Goal: Task Accomplishment & Management: Use online tool/utility

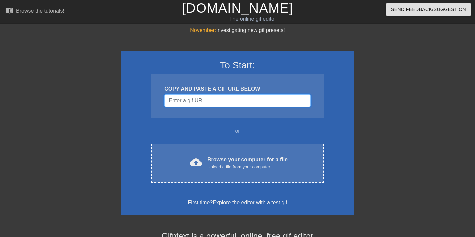
click at [247, 102] on input "Username" at bounding box center [237, 100] width 146 height 13
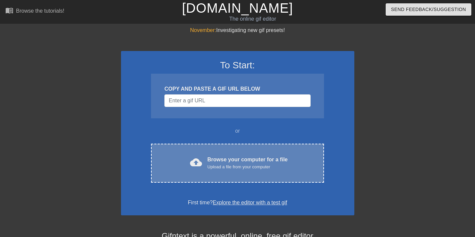
click at [240, 150] on div "cloud_upload Browse your computer for a file Upload a file from your computer C…" at bounding box center [237, 163] width 173 height 39
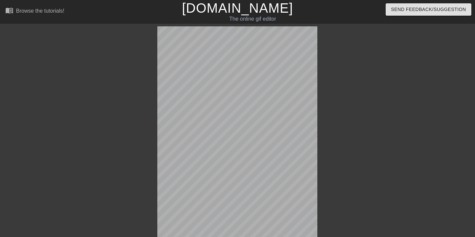
scroll to position [16, 0]
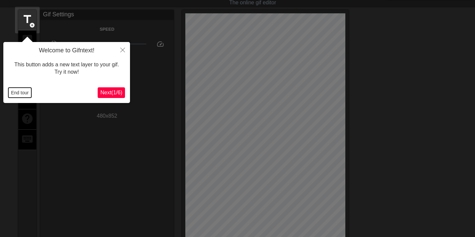
click at [20, 93] on button "End tour" at bounding box center [19, 93] width 23 height 10
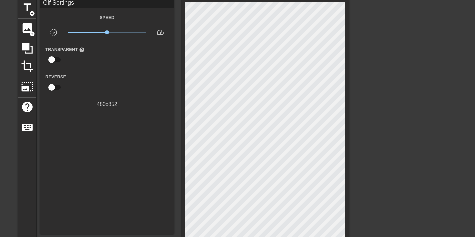
scroll to position [85, 0]
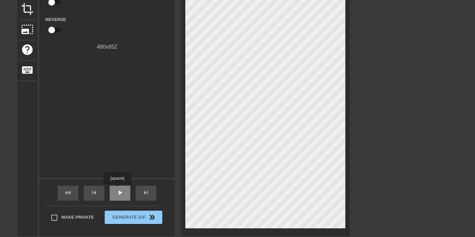
click at [118, 189] on span "play_arrow" at bounding box center [120, 193] width 8 height 8
click at [119, 190] on span "pause" at bounding box center [120, 193] width 8 height 8
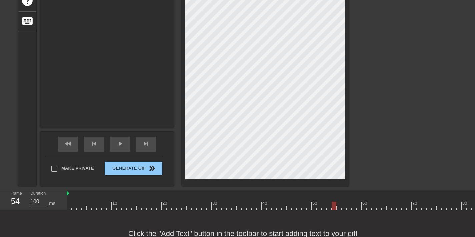
scroll to position [159, 0]
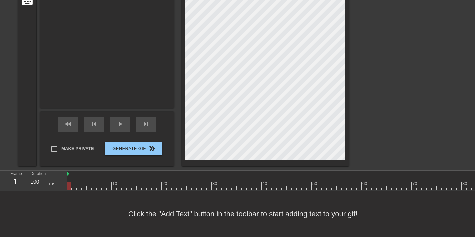
drag, startPoint x: 103, startPoint y: 172, endPoint x: 110, endPoint y: 172, distance: 7.0
click at [0, 177] on div "Frame 1 Duration 100 ms 10 20 30 40 50 60 70 80 90 100 110 120 130 140 150" at bounding box center [237, 181] width 475 height 20
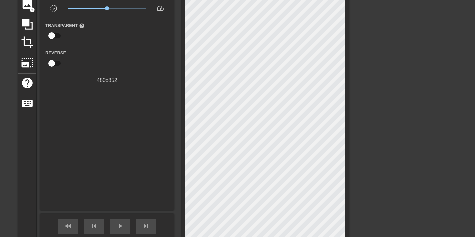
scroll to position [0, 0]
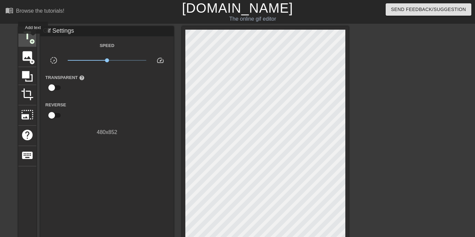
click at [27, 38] on span "title" at bounding box center [27, 35] width 13 height 13
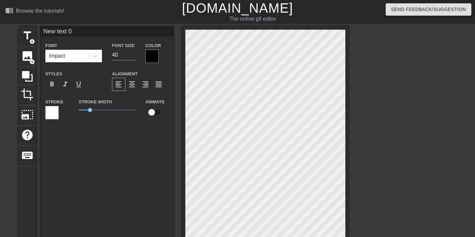
click at [153, 57] on div at bounding box center [151, 56] width 13 height 13
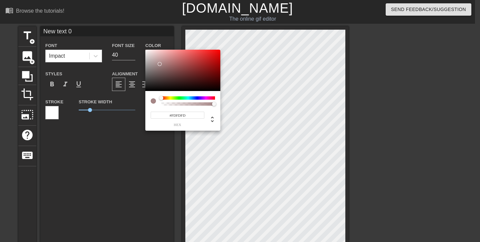
type input "#FFFFFF"
drag, startPoint x: 160, startPoint y: 64, endPoint x: 132, endPoint y: 33, distance: 41.8
click at [132, 33] on div "#FFFFFF hex" at bounding box center [240, 121] width 480 height 242
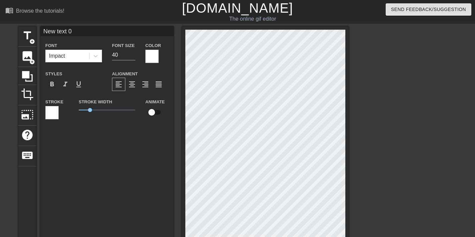
click at [46, 109] on div at bounding box center [51, 112] width 13 height 13
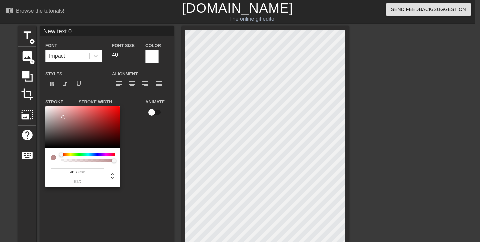
type input "#000000"
drag, startPoint x: 63, startPoint y: 114, endPoint x: 17, endPoint y: 186, distance: 85.2
click at [13, 184] on div "#000000 hex" at bounding box center [240, 121] width 480 height 242
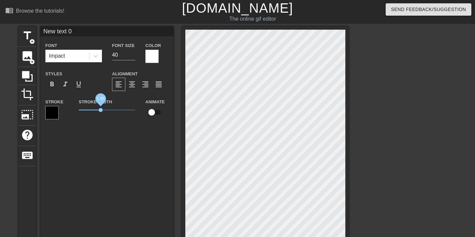
drag, startPoint x: 91, startPoint y: 107, endPoint x: 101, endPoint y: 110, distance: 10.4
click at [101, 110] on span "1.95" at bounding box center [107, 110] width 57 height 8
type input "V"
type textarea "V"
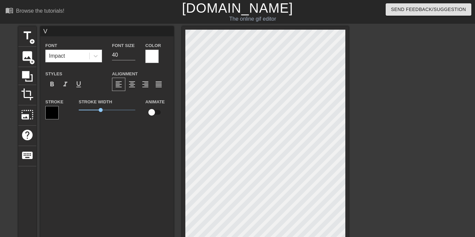
type input "VF"
type textarea "VF"
type input "VFX"
type textarea "VFX"
type input "VFX"
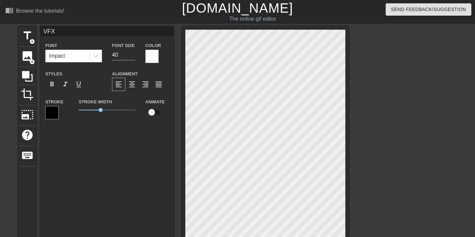
type textarea "VFX"
type input "VFX A"
type textarea "VFX A"
type input "VFX Ar"
type textarea "VFX Ar"
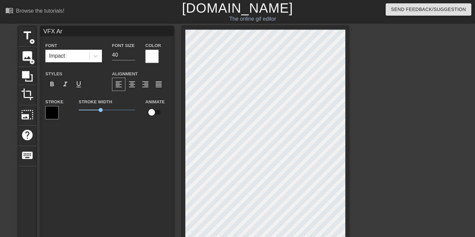
type input "VFX Art"
type textarea "VFX Art"
type input "VFX Ar"
type textarea "VFX Ar"
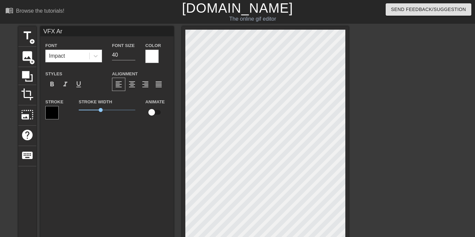
type input "VFX A"
type textarea "VFX A"
type input "VFX"
type textarea "VFX"
type input "VFX a"
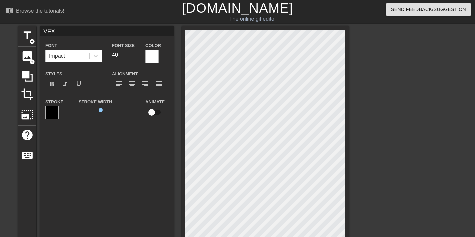
type textarea "VFX a"
type input "VFX ar"
type textarea "VFX ar"
type input "VFX art"
type textarea "VFX art"
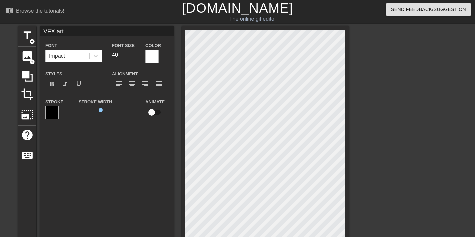
type input "VFX arti"
type textarea "VFX arti"
type input "VFX [PERSON_NAME]"
type textarea "VFX [PERSON_NAME]"
type input "VFX artist"
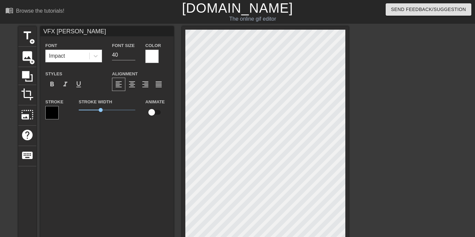
type textarea "VFX artist"
type input "VFX artists"
type textarea "VFX artists"
type input "VFX artists"
type textarea "VFX artists"
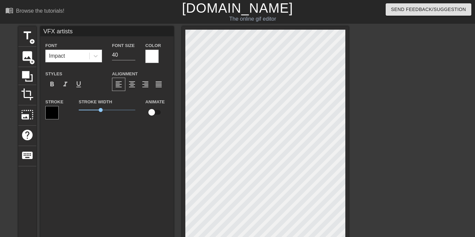
type input "VFX artistso"
type textarea "VFX artists o"
type input "VFX artistson"
type textarea "VFX artists on"
type input "VFX artistson"
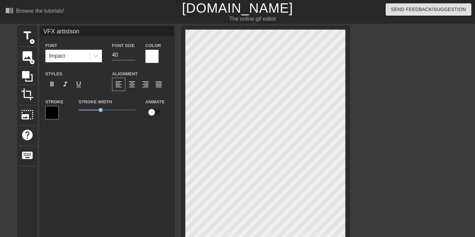
type textarea "VFX artists on"
type input "VFX [PERSON_NAME]"
type textarea "VFX artists on F"
type input "VFX [PERSON_NAME]"
type textarea "VFX artists on Fr"
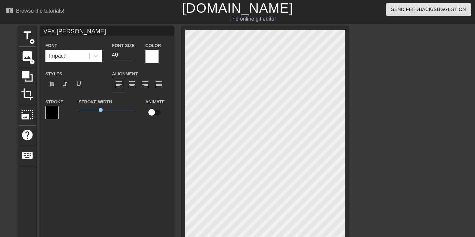
type input "VFX [PERSON_NAME]"
type textarea "VFX artists [DATE]"
type input "VFX [PERSON_NAME]"
type textarea "VFX artists on [PERSON_NAME]"
type input "VFX [PERSON_NAME]"
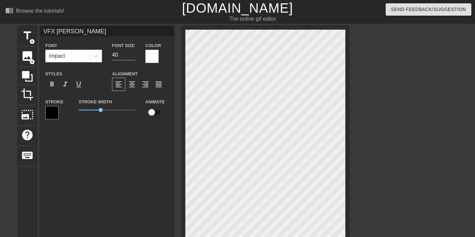
type textarea "VFX artists on [PERSON_NAME]"
type input "VFX artistson [DATE]"
type textarea "VFX artists [DATE]"
click at [127, 82] on div "format_align_center" at bounding box center [131, 84] width 13 height 13
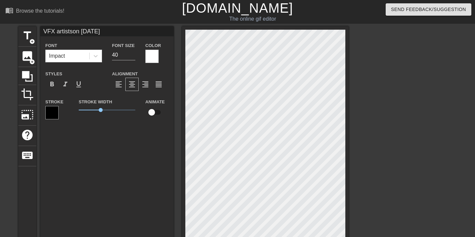
scroll to position [1, 2]
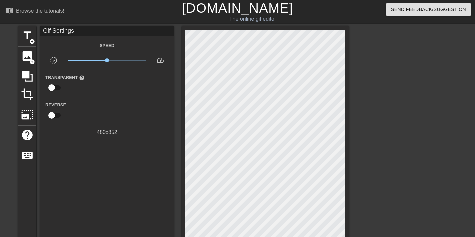
click at [441, 128] on div at bounding box center [407, 126] width 100 height 200
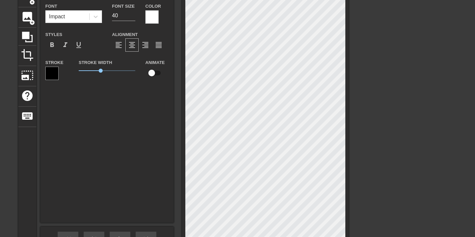
scroll to position [0, 0]
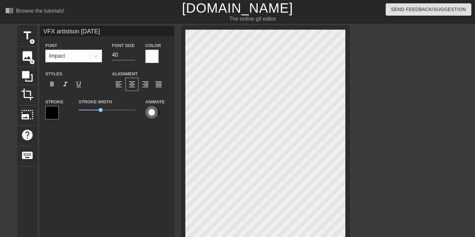
click at [151, 112] on input "checkbox" at bounding box center [152, 112] width 38 height 13
checkbox input "true"
type input "VFX artistson [DATE]"
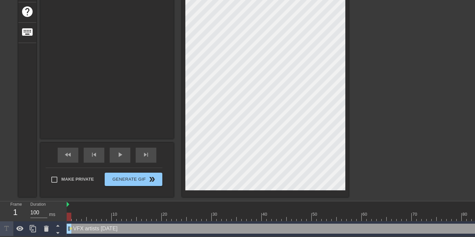
scroll to position [128, 0]
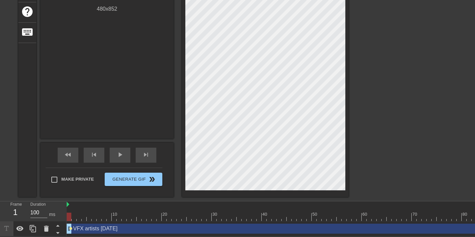
click at [70, 227] on span "lens" at bounding box center [70, 228] width 3 height 3
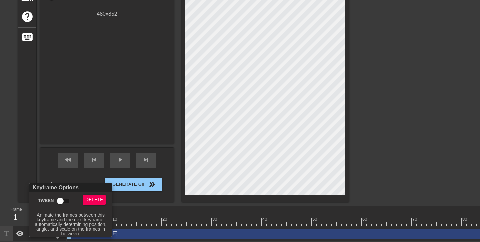
click at [57, 202] on input "Tween" at bounding box center [60, 201] width 38 height 13
checkbox input "true"
click at [418, 147] on div at bounding box center [240, 121] width 480 height 242
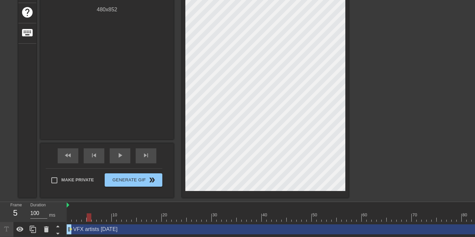
drag, startPoint x: 73, startPoint y: 219, endPoint x: 87, endPoint y: 220, distance: 13.4
click at [87, 220] on div at bounding box center [442, 218] width 751 height 8
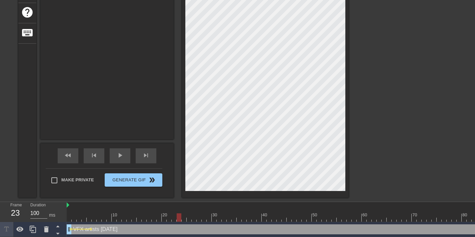
drag, startPoint x: 88, startPoint y: 219, endPoint x: 178, endPoint y: 218, distance: 90.1
click at [178, 218] on div at bounding box center [179, 218] width 5 height 8
drag, startPoint x: 178, startPoint y: 216, endPoint x: 219, endPoint y: 214, distance: 40.7
click at [219, 214] on div at bounding box center [219, 218] width 5 height 8
drag, startPoint x: 220, startPoint y: 217, endPoint x: 274, endPoint y: 219, distance: 54.1
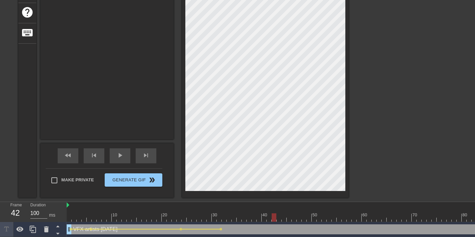
click at [274, 219] on div at bounding box center [274, 218] width 5 height 8
drag, startPoint x: 274, startPoint y: 216, endPoint x: 301, endPoint y: 217, distance: 26.7
click at [301, 217] on div at bounding box center [299, 218] width 5 height 8
click at [292, 215] on div at bounding box center [442, 218] width 751 height 8
drag, startPoint x: 289, startPoint y: 216, endPoint x: 331, endPoint y: 215, distance: 41.7
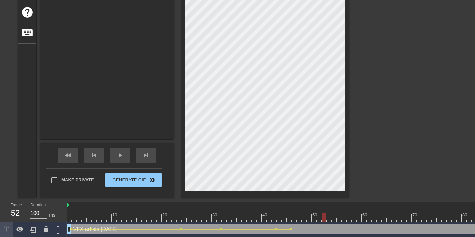
click at [327, 217] on div at bounding box center [324, 218] width 5 height 8
click at [423, 106] on div "title add_circle image add_circle crop photo_size_select_large help keyboard VF…" at bounding box center [237, 51] width 475 height 294
drag, startPoint x: 323, startPoint y: 215, endPoint x: 292, endPoint y: 221, distance: 31.6
click at [292, 221] on div at bounding box center [442, 218] width 751 height 8
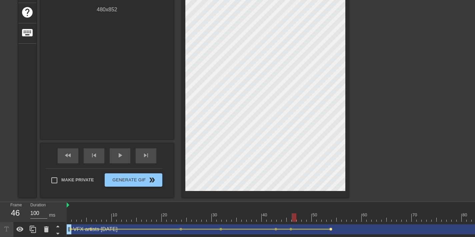
click at [332, 228] on span "lens" at bounding box center [331, 229] width 3 height 3
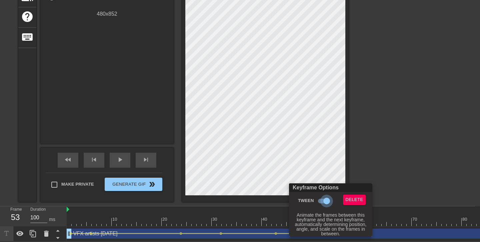
click at [326, 196] on input "Tween" at bounding box center [327, 201] width 38 height 13
checkbox input "false"
click at [392, 141] on div at bounding box center [240, 121] width 480 height 242
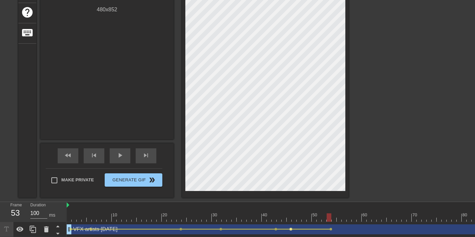
click at [290, 230] on span "lens" at bounding box center [291, 229] width 3 height 3
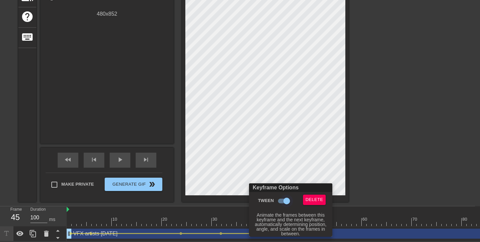
click at [287, 201] on input "Tween" at bounding box center [287, 201] width 38 height 13
checkbox input "false"
click at [372, 164] on div at bounding box center [240, 121] width 480 height 242
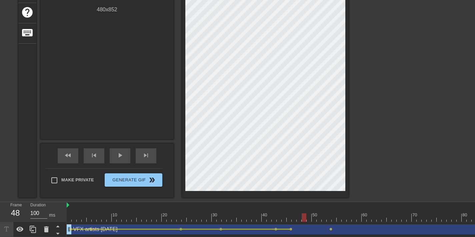
drag, startPoint x: 289, startPoint y: 216, endPoint x: 305, endPoint y: 218, distance: 15.8
click at [305, 218] on div at bounding box center [304, 218] width 5 height 8
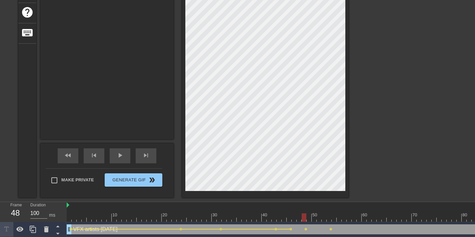
click at [404, 110] on div "title add_circle image add_circle crop photo_size_select_large help keyboard VF…" at bounding box center [237, 51] width 475 height 294
click at [399, 175] on div "title add_circle image add_circle crop photo_size_select_large help keyboard VF…" at bounding box center [237, 51] width 475 height 294
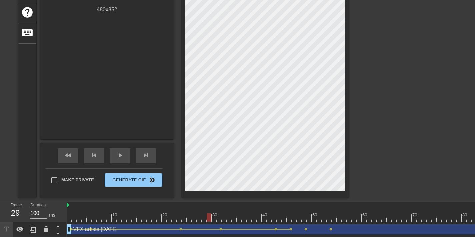
drag, startPoint x: 301, startPoint y: 216, endPoint x: 198, endPoint y: 208, distance: 103.8
click at [198, 208] on div "10 20 30 40 50 60 70 80 90 100 110 120 130 140 150" at bounding box center [442, 212] width 751 height 20
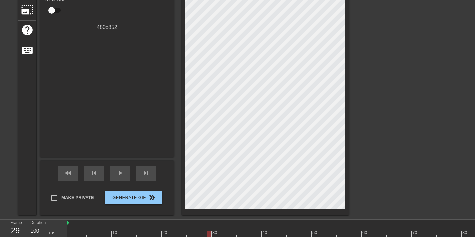
scroll to position [128, 0]
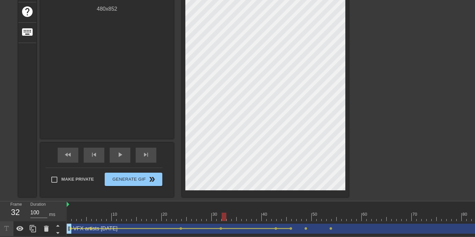
drag, startPoint x: 208, startPoint y: 212, endPoint x: 224, endPoint y: 206, distance: 17.0
click at [224, 206] on div "10 20 30 40 50 60 70 80 90 100 110 120 130 140 150" at bounding box center [442, 212] width 751 height 20
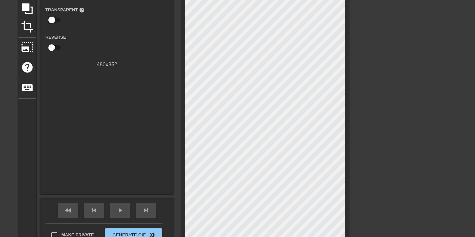
scroll to position [0, 0]
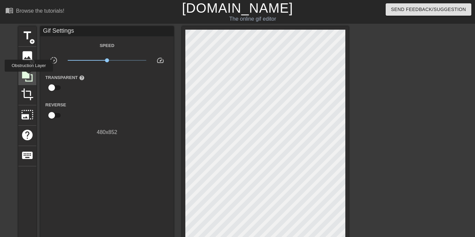
click at [30, 76] on icon at bounding box center [27, 76] width 13 height 13
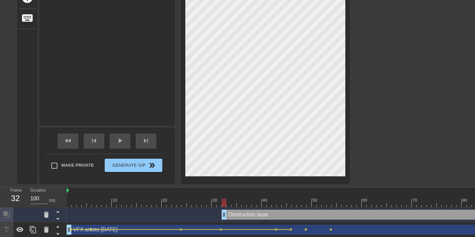
scroll to position [143, 0]
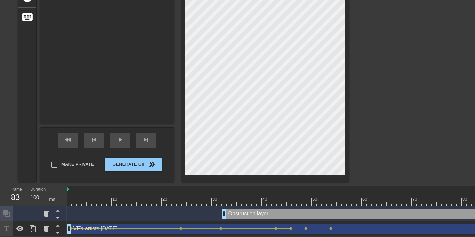
drag, startPoint x: 221, startPoint y: 196, endPoint x: 480, endPoint y: 193, distance: 259.2
click at [475, 193] on html "menu_book Browse the tutorials! [DOMAIN_NAME] The online gif editor Send Feedba…" at bounding box center [237, 49] width 475 height 375
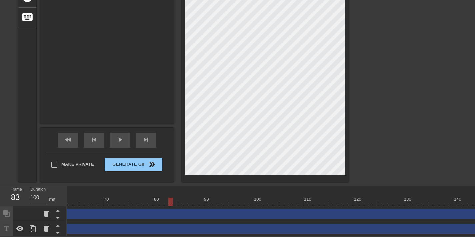
scroll to position [0, 327]
drag, startPoint x: 157, startPoint y: 196, endPoint x: 19, endPoint y: 182, distance: 139.1
click at [19, 186] on div "Frame 60 Duration 100 ms 10 20 30 40 50 60 70 80 90 100 110 120 130 140 150 Obs…" at bounding box center [237, 211] width 475 height 50
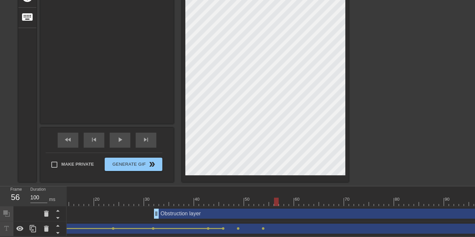
scroll to position [0, 0]
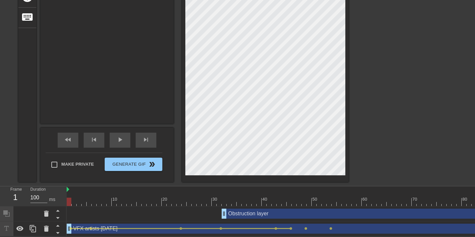
drag, startPoint x: 129, startPoint y: 194, endPoint x: 20, endPoint y: 186, distance: 109.7
click at [23, 188] on div "Frame 1 Duration 100 ms 10 20 30 40 50 60 70 80 90 100 110 120 130 140 150 Obst…" at bounding box center [237, 211] width 475 height 50
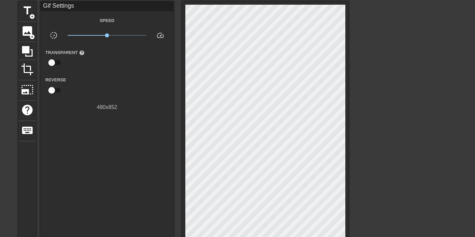
click at [403, 78] on div at bounding box center [407, 101] width 100 height 200
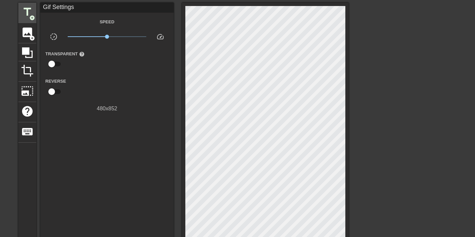
scroll to position [24, 0]
click at [27, 15] on span "title" at bounding box center [27, 12] width 13 height 13
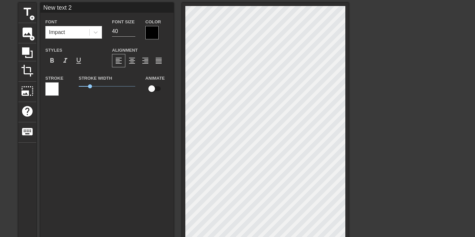
scroll to position [1, 1]
click at [151, 32] on div at bounding box center [151, 32] width 13 height 13
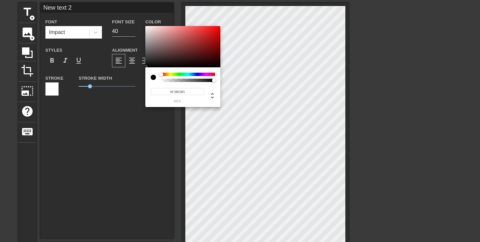
type input "#FFFFFF"
drag, startPoint x: 163, startPoint y: 46, endPoint x: 134, endPoint y: 18, distance: 40.1
click at [134, 18] on div "#FFFFFF hex" at bounding box center [240, 121] width 480 height 242
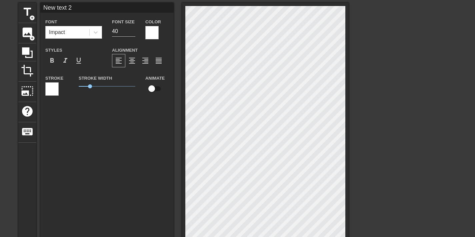
click at [52, 91] on div at bounding box center [51, 88] width 13 height 13
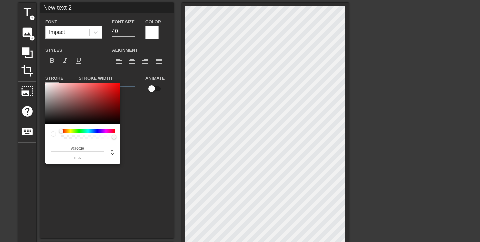
type input "#000000"
drag, startPoint x: 50, startPoint y: 131, endPoint x: -8, endPoint y: 135, distance: 57.5
click at [0, 135] on html "menu_book Browse the tutorials! [DOMAIN_NAME] The online gif editor Send Feedba…" at bounding box center [240, 171] width 480 height 390
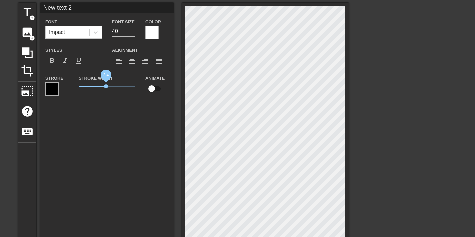
drag, startPoint x: 90, startPoint y: 86, endPoint x: 106, endPoint y: 87, distance: 16.1
click at [106, 87] on span "2.4" at bounding box center [106, 86] width 4 height 4
drag, startPoint x: 105, startPoint y: 87, endPoint x: 98, endPoint y: 89, distance: 6.9
click at [98, 89] on span "1.65" at bounding box center [107, 86] width 57 height 8
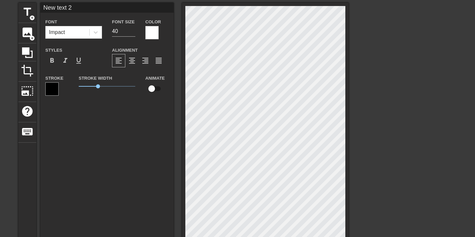
type input "M"
type textarea "M"
type input "My"
type textarea "My"
type input "My"
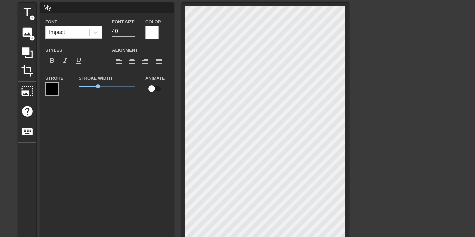
type textarea "My"
type input "My t"
type textarea "My t"
type input "My ti"
type textarea "My ti"
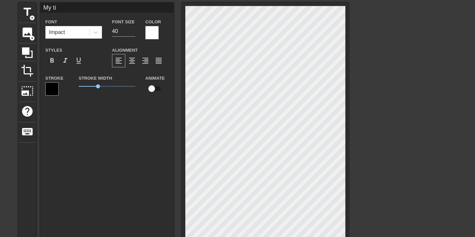
type input "My [PERSON_NAME]"
type textarea "My [PERSON_NAME]"
type input "My time"
type textarea "My time"
type input "My times"
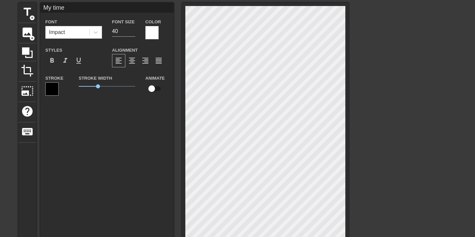
type textarea "My times"
type input "My timesh"
type textarea "My timesh"
type input "My timeshe"
type textarea "My timeshe"
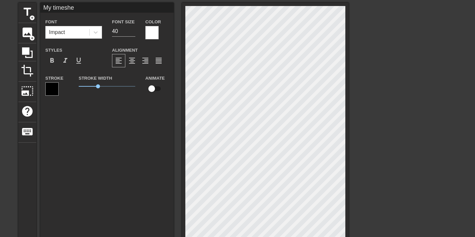
type input "My timeshee"
type textarea "My timeshee"
type input "My timesheet"
type textarea "My timesheet"
type input "My timesheetr"
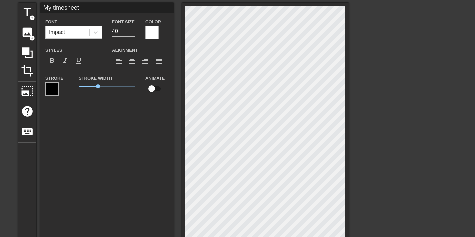
type textarea "My timesheet r"
type input "My timesheetre"
type textarea "My timesheet re"
type input "My timesheetrem"
type textarea "My timesheet rem"
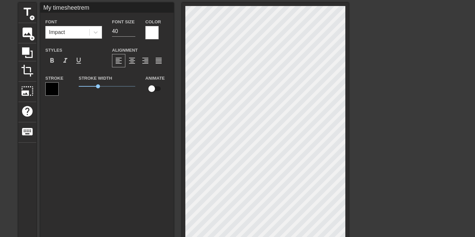
type input "My timesheetremi"
type textarea "My timesheet remi"
type input "My timesheetremin"
type textarea "My timesheet remind"
type input "My timesheetreminde"
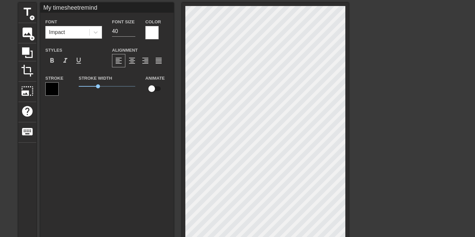
type textarea "My timesheet reminde"
type input "My timesheetreminder"
type textarea "My timesheet reminder"
type input "My timesheetreminders"
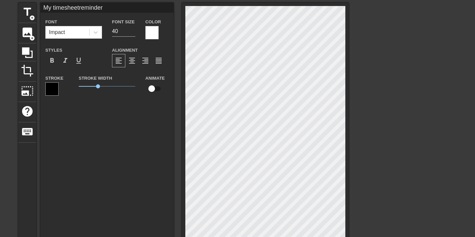
type textarea "My timesheet reminders"
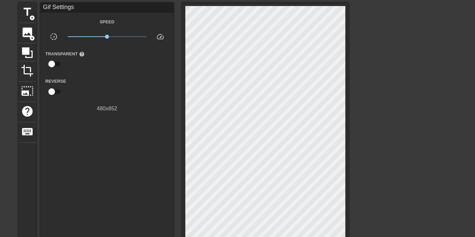
click at [396, 103] on div at bounding box center [407, 103] width 100 height 200
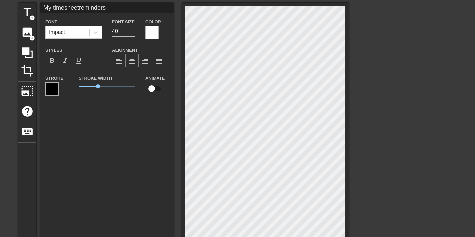
click at [129, 60] on span "format_align_center" at bounding box center [132, 61] width 8 height 8
click at [154, 90] on input "checkbox" at bounding box center [152, 88] width 38 height 13
checkbox input "true"
type input "My timesheetreminders"
click at [398, 100] on div at bounding box center [407, 103] width 100 height 200
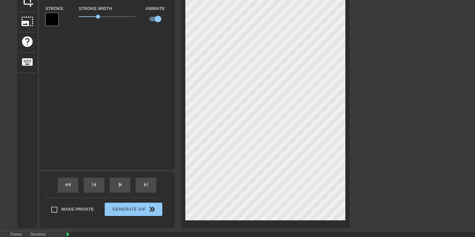
scroll to position [158, 0]
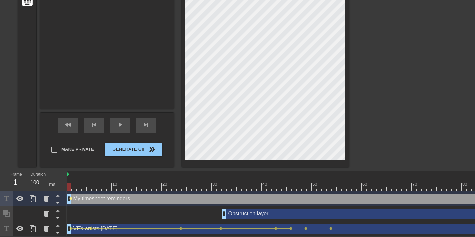
click at [69, 197] on span "lens" at bounding box center [70, 198] width 3 height 3
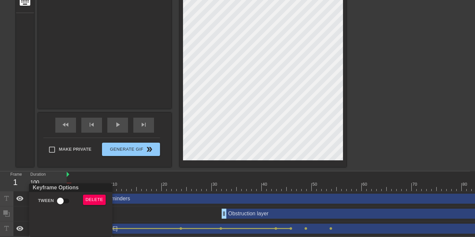
scroll to position [153, 0]
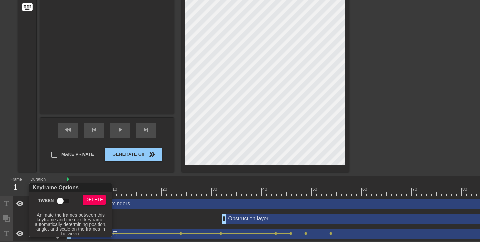
click at [64, 202] on input "Tween" at bounding box center [60, 201] width 38 height 13
checkbox input "true"
click at [402, 138] on div at bounding box center [240, 121] width 480 height 242
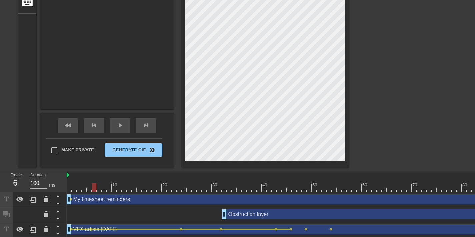
drag, startPoint x: 76, startPoint y: 187, endPoint x: 98, endPoint y: 187, distance: 22.4
click at [98, 187] on div at bounding box center [442, 187] width 751 height 8
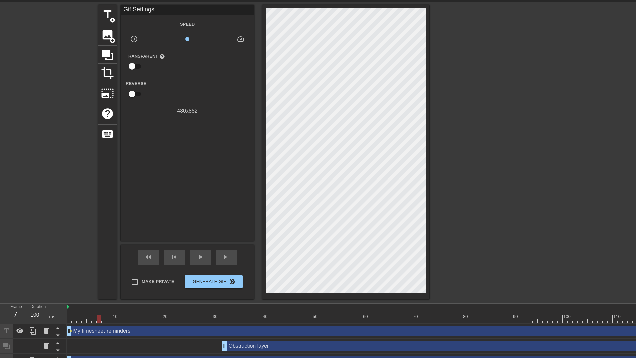
scroll to position [14, 0]
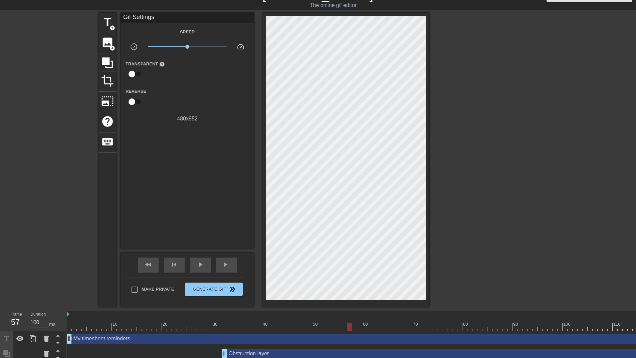
drag, startPoint x: 97, startPoint y: 325, endPoint x: 351, endPoint y: 315, distance: 253.7
click at [351, 237] on div "10 20 30 40 50 60 70 80 90 100 110 120 130 140 150" at bounding box center [442, 321] width 751 height 20
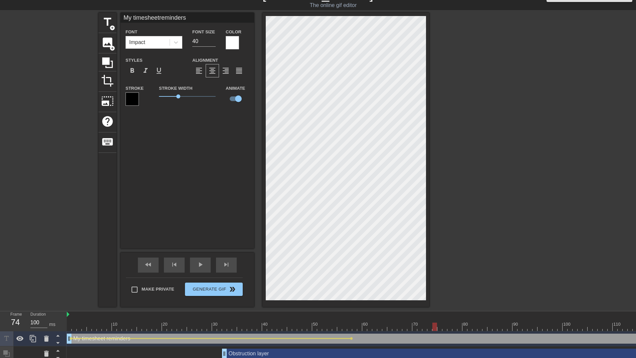
drag, startPoint x: 348, startPoint y: 325, endPoint x: 434, endPoint y: 313, distance: 87.6
click at [434, 237] on div "10 20 30 40 50 60 70 80 90 100 110 120 130 140 150" at bounding box center [442, 321] width 751 height 20
drag, startPoint x: 418, startPoint y: 322, endPoint x: 517, endPoint y: 323, distance: 99.1
click at [475, 237] on div "10 20 30 40 50 60 70 80 90 100 110 120 130 140 150" at bounding box center [442, 321] width 751 height 20
drag, startPoint x: 503, startPoint y: 327, endPoint x: 489, endPoint y: 328, distance: 14.0
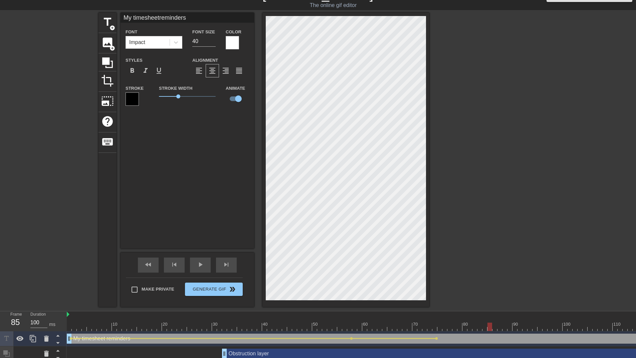
click at [475, 237] on div at bounding box center [442, 327] width 751 height 8
drag, startPoint x: 473, startPoint y: 326, endPoint x: 494, endPoint y: 324, distance: 21.1
click at [475, 237] on div at bounding box center [442, 327] width 751 height 8
drag, startPoint x: 501, startPoint y: 325, endPoint x: 513, endPoint y: 325, distance: 12.3
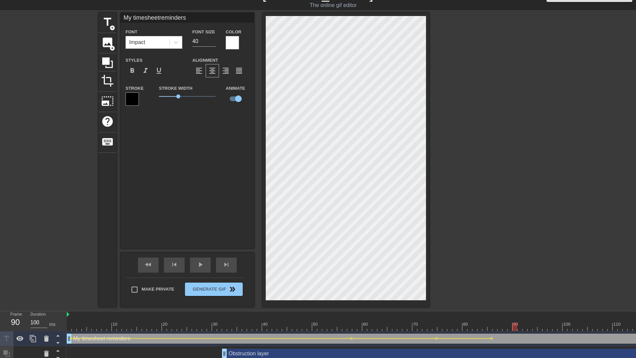
click at [475, 237] on div at bounding box center [442, 327] width 751 height 8
drag, startPoint x: 504, startPoint y: 326, endPoint x: 543, endPoint y: 325, distance: 39.0
click at [475, 237] on div at bounding box center [442, 327] width 751 height 8
drag, startPoint x: 543, startPoint y: 327, endPoint x: 527, endPoint y: 328, distance: 16.0
click at [475, 237] on div at bounding box center [442, 327] width 751 height 8
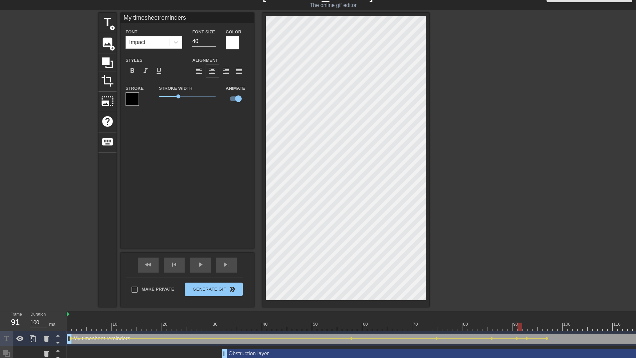
drag, startPoint x: 522, startPoint y: 329, endPoint x: 521, endPoint y: 325, distance: 4.4
click at [475, 237] on div at bounding box center [519, 327] width 5 height 8
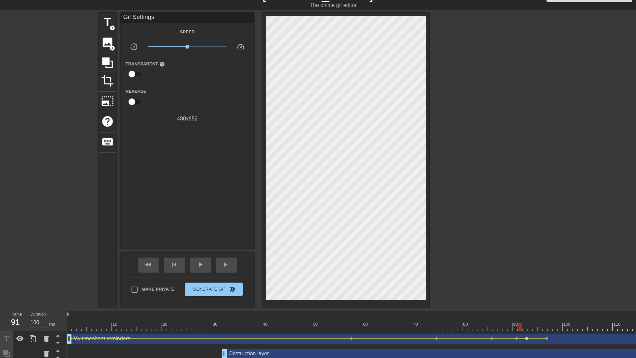
click at [475, 237] on span "lens" at bounding box center [526, 338] width 3 height 3
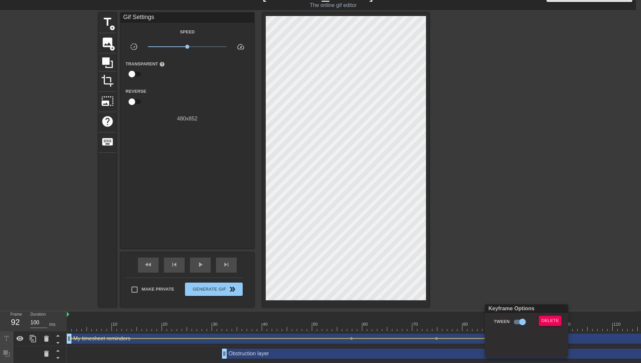
click at [475, 237] on div "Delete" at bounding box center [551, 323] width 36 height 15
click at [475, 237] on span "Delete" at bounding box center [550, 321] width 18 height 8
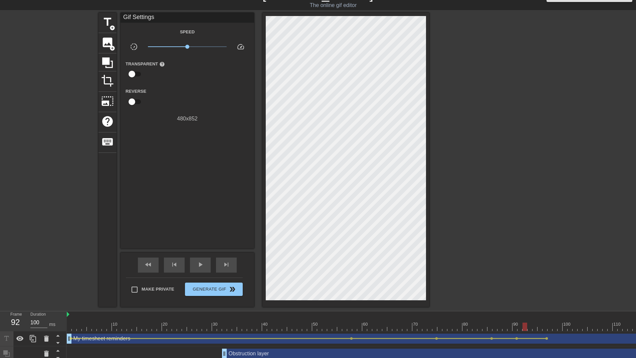
scroll to position [14, 5]
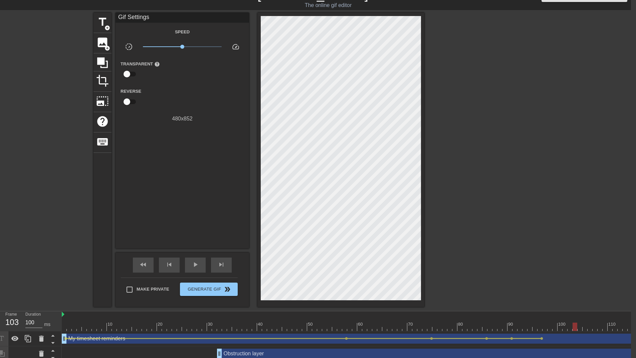
drag, startPoint x: 520, startPoint y: 324, endPoint x: 573, endPoint y: 324, distance: 52.7
click at [475, 237] on div at bounding box center [574, 327] width 5 height 8
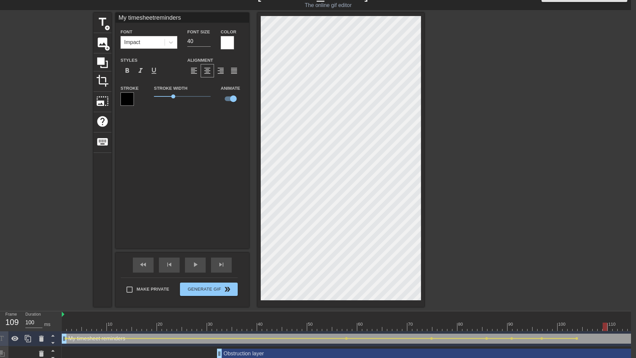
drag, startPoint x: 571, startPoint y: 327, endPoint x: 576, endPoint y: 236, distance: 91.2
click at [475, 237] on div at bounding box center [437, 327] width 751 height 8
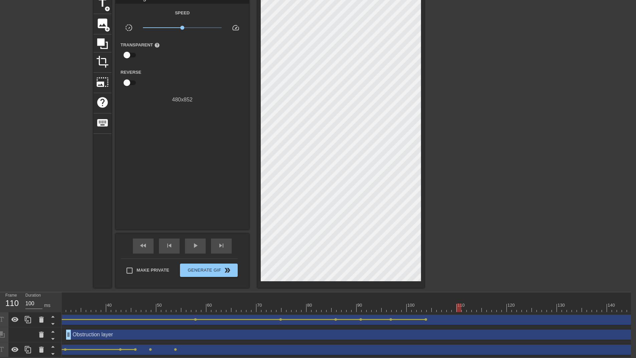
scroll to position [0, 181]
drag, startPoint x: 427, startPoint y: 304, endPoint x: 483, endPoint y: 303, distance: 56.7
click at [475, 237] on div at bounding box center [256, 308] width 751 height 8
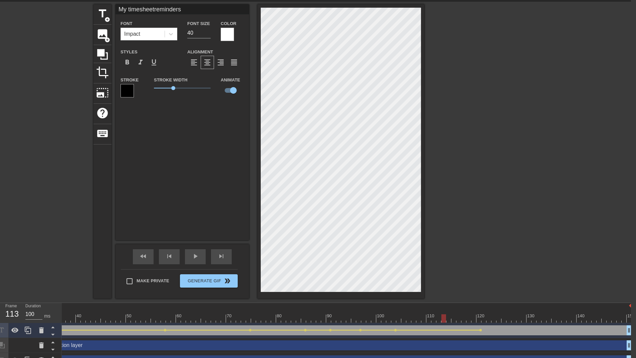
scroll to position [22, 5]
drag, startPoint x: 468, startPoint y: 314, endPoint x: 488, endPoint y: 319, distance: 19.8
click at [475, 237] on div at bounding box center [256, 319] width 751 height 8
drag, startPoint x: 482, startPoint y: 319, endPoint x: 492, endPoint y: 316, distance: 10.5
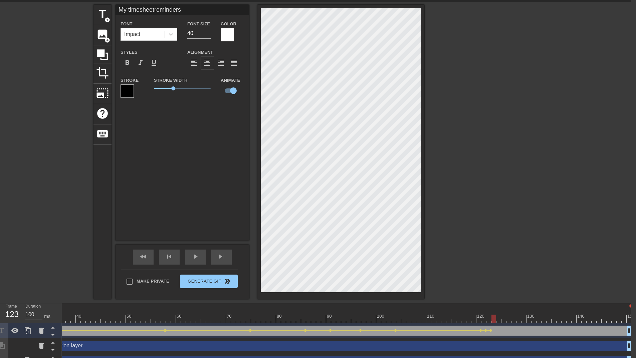
click at [475, 237] on div at bounding box center [493, 319] width 5 height 8
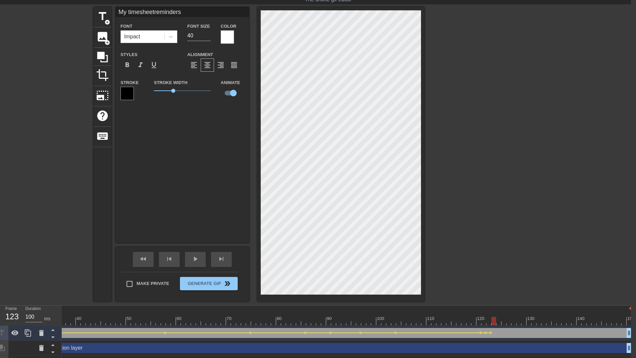
scroll to position [19, 5]
click at [475, 237] on div at bounding box center [256, 321] width 751 height 8
click at [475, 237] on div at bounding box center [492, 333] width 3 height 1
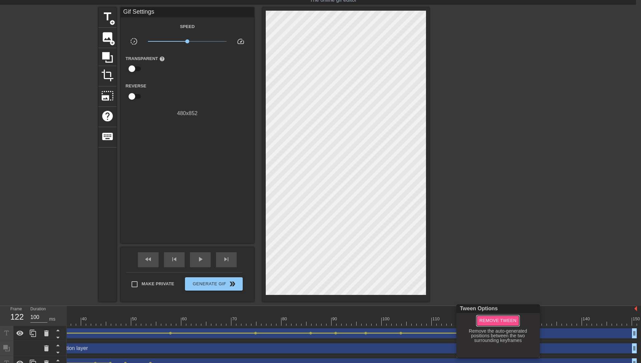
click at [475, 237] on span "Remove Tween" at bounding box center [497, 321] width 37 height 8
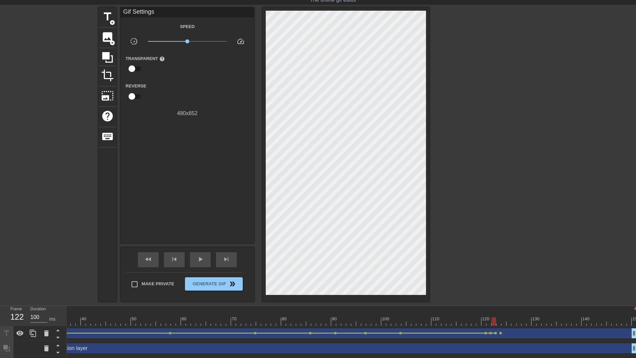
click at [475, 237] on div "My timesheet reminders drag_handle drag_handle" at bounding box center [261, 333] width 751 height 10
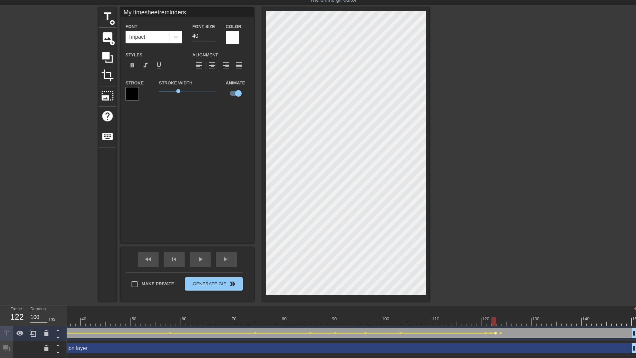
click at [475, 237] on span "lens" at bounding box center [495, 333] width 3 height 3
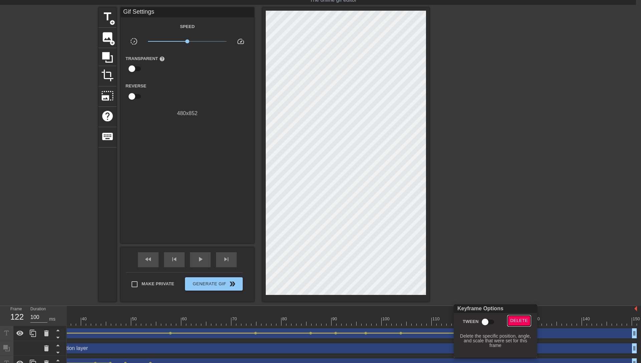
click at [475, 237] on span "Delete" at bounding box center [519, 321] width 18 height 8
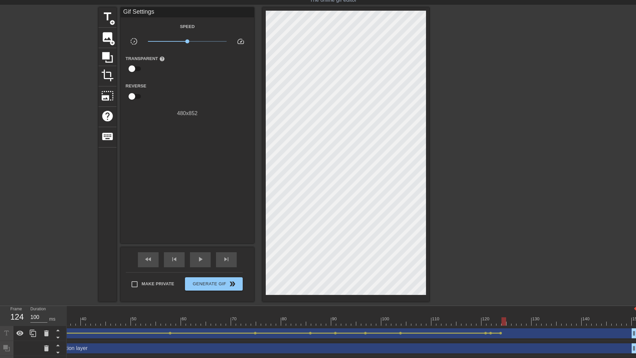
drag, startPoint x: 493, startPoint y: 323, endPoint x: 504, endPoint y: 323, distance: 11.7
click at [475, 237] on div at bounding box center [503, 321] width 5 height 8
click at [475, 237] on div at bounding box center [261, 321] width 751 height 8
click at [475, 237] on div at bounding box center [513, 321] width 5 height 8
click at [475, 237] on div at bounding box center [261, 321] width 751 height 8
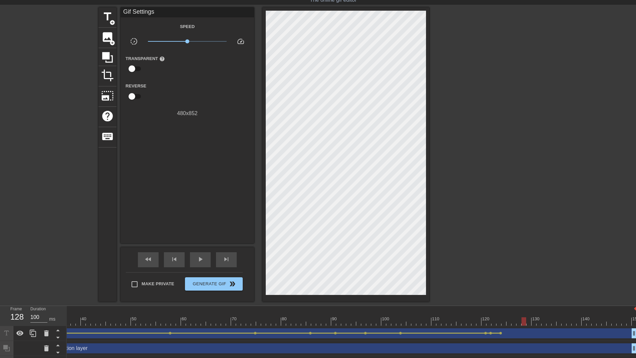
click at [475, 237] on div at bounding box center [261, 321] width 751 height 8
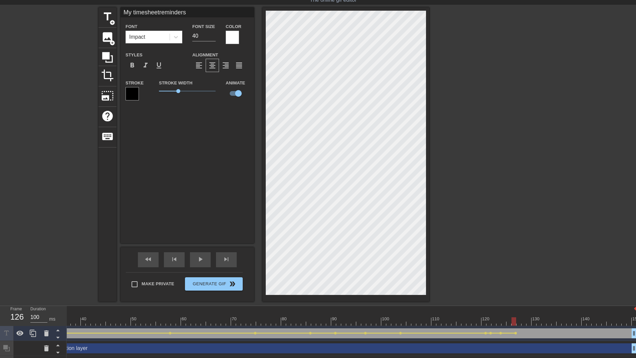
click at [475, 218] on div "title add_circle image add_circle crop photo_size_select_large help keyboard My…" at bounding box center [318, 154] width 636 height 294
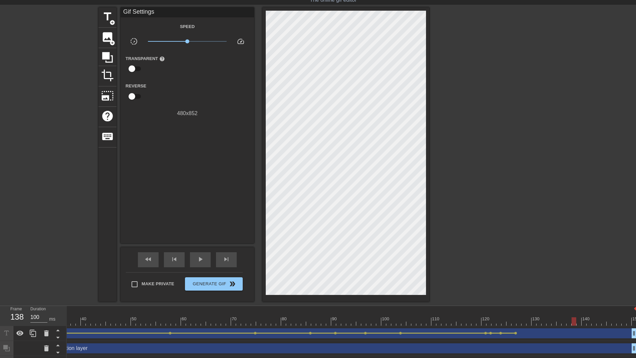
drag, startPoint x: 513, startPoint y: 323, endPoint x: 575, endPoint y: 323, distance: 61.7
click at [475, 237] on div at bounding box center [573, 321] width 5 height 8
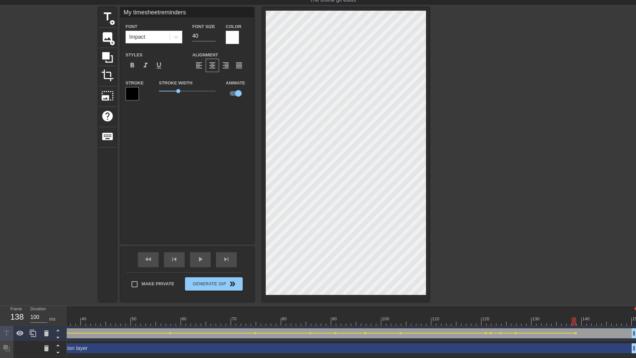
click at [475, 193] on div "title add_circle image add_circle crop photo_size_select_large help keyboard My…" at bounding box center [318, 154] width 636 height 294
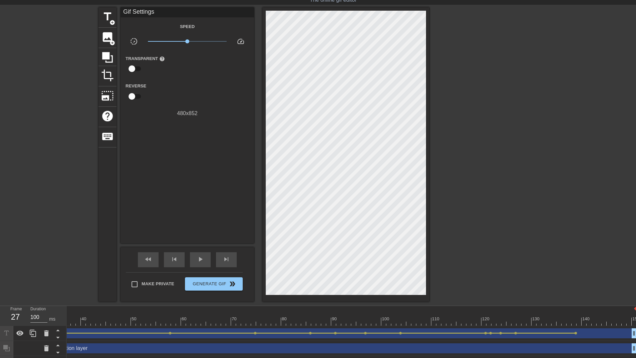
drag, startPoint x: 574, startPoint y: 318, endPoint x: 10, endPoint y: 319, distance: 564.8
click at [11, 237] on div "Frame 27 Duration 100 ms 10 20 30 40 50 60 70 80 90 100 110 120 130 140 150 My …" at bounding box center [318, 338] width 636 height 65
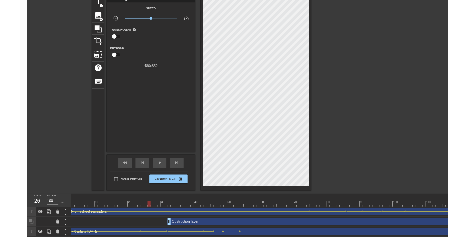
scroll to position [0, 0]
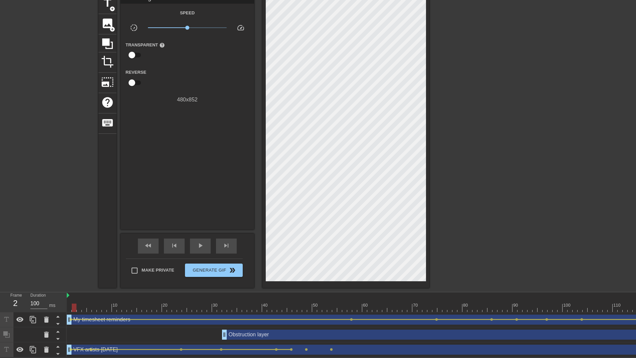
drag, startPoint x: 97, startPoint y: 299, endPoint x: 25, endPoint y: 299, distance: 72.7
click at [26, 237] on div "Frame 2 Duration 100 ms 10 20 30 40 50 60 70 80 90 100 110 120 130 140 150 My t…" at bounding box center [318, 324] width 636 height 65
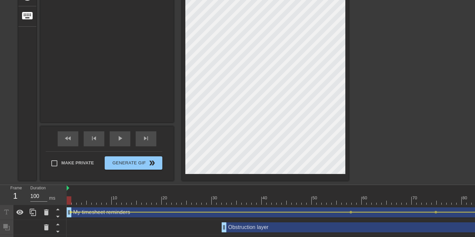
scroll to position [158, 0]
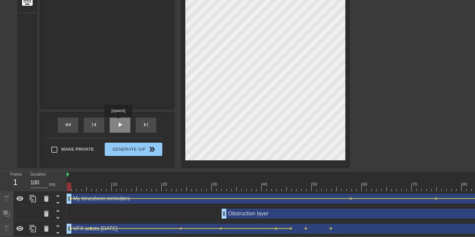
click at [119, 121] on span "play_arrow" at bounding box center [120, 125] width 8 height 8
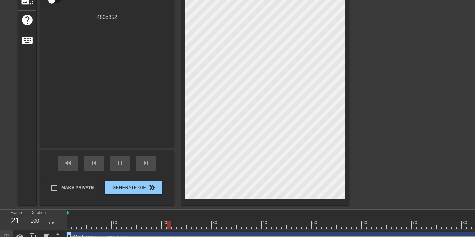
scroll to position [115, 0]
drag, startPoint x: 127, startPoint y: 221, endPoint x: 27, endPoint y: 222, distance: 100.1
click at [123, 160] on span "play_arrow" at bounding box center [120, 163] width 8 height 8
click at [111, 165] on div "pause" at bounding box center [120, 163] width 21 height 15
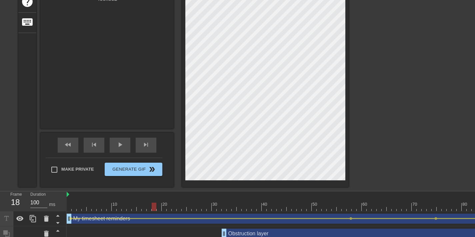
scroll to position [141, 0]
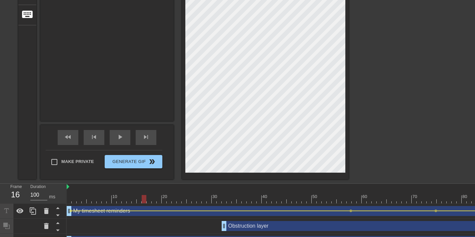
drag, startPoint x: 84, startPoint y: 197, endPoint x: 142, endPoint y: 202, distance: 57.9
click at [142, 202] on div "10 20 30 40 50 60 70 80 90 100 110 120 130 140 150" at bounding box center [442, 194] width 751 height 20
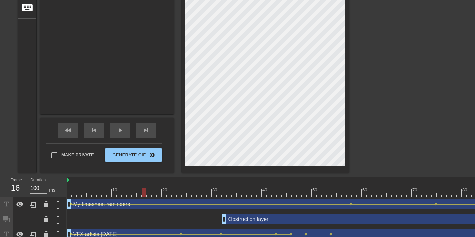
scroll to position [158, 0]
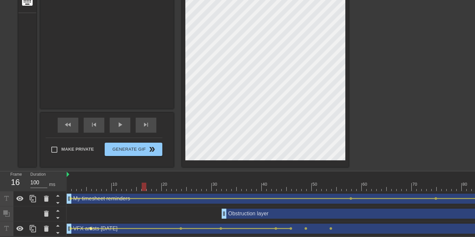
click at [91, 227] on span "lens" at bounding box center [90, 228] width 3 height 3
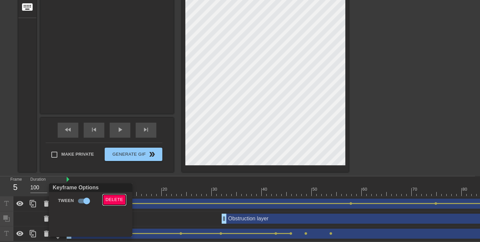
click at [115, 203] on span "Delete" at bounding box center [115, 200] width 18 height 8
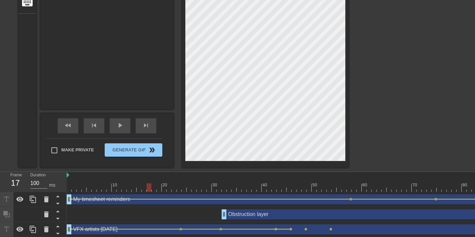
drag, startPoint x: 97, startPoint y: 180, endPoint x: 3, endPoint y: 165, distance: 94.6
click at [6, 165] on div "menu_book Browse the tutorials! [DOMAIN_NAME] The online gif editor Send Feedba…" at bounding box center [237, 42] width 475 height 390
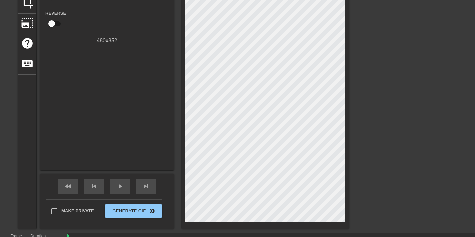
scroll to position [50, 0]
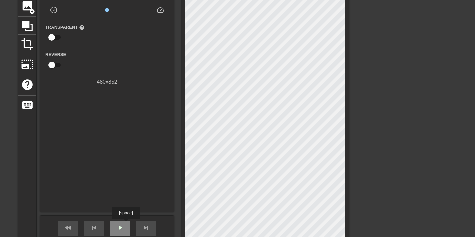
click at [127, 224] on div "play_arrow" at bounding box center [120, 228] width 21 height 15
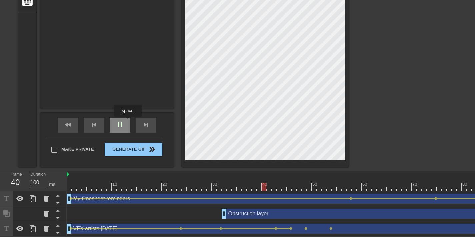
click at [122, 122] on span "pause" at bounding box center [120, 125] width 8 height 8
drag, startPoint x: 122, startPoint y: 180, endPoint x: 109, endPoint y: 185, distance: 14.3
click at [109, 185] on div at bounding box center [442, 187] width 751 height 8
click at [130, 225] on div "VFX artists [DATE] drag_handle drag_handle lens lens lens lens lens lens lens" at bounding box center [442, 229] width 751 height 10
click at [128, 228] on div at bounding box center [126, 228] width 108 height 1
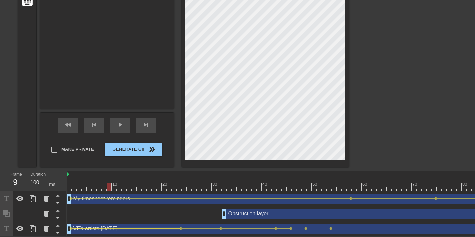
scroll to position [153, 0]
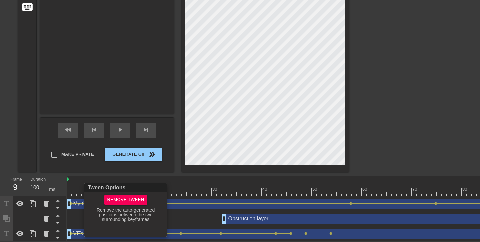
click at [127, 207] on div "Tween Options Remove Tween Remove the auto-generated positions between the two …" at bounding box center [125, 209] width 83 height 53
click at [127, 206] on div "Tween Options Remove Tween Remove the auto-generated positions between the two …" at bounding box center [125, 209] width 83 height 53
click at [126, 202] on span "Remove Tween" at bounding box center [125, 200] width 37 height 8
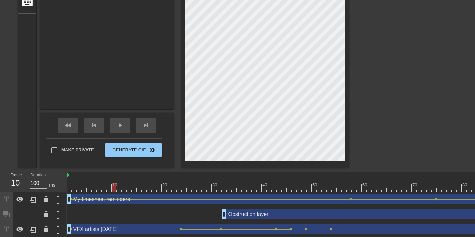
drag, startPoint x: 105, startPoint y: 184, endPoint x: 112, endPoint y: 183, distance: 7.4
click at [112, 183] on div "10 20 30 40 50 60 70 80 90 100 110 120 130 140 150" at bounding box center [442, 182] width 751 height 20
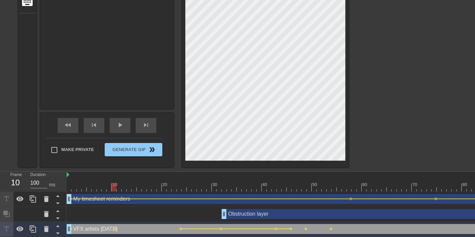
scroll to position [158, 0]
click at [71, 227] on span "lens" at bounding box center [70, 228] width 3 height 3
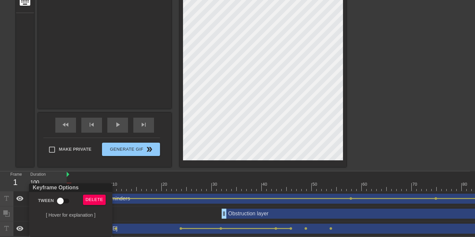
scroll to position [153, 0]
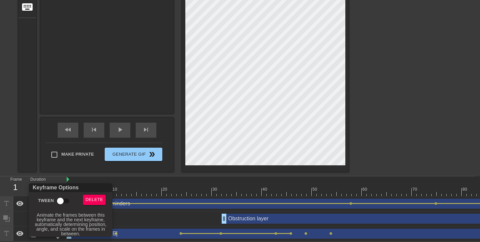
click at [59, 201] on input "Tween" at bounding box center [60, 201] width 38 height 13
checkbox input "true"
click at [115, 228] on div at bounding box center [240, 121] width 480 height 242
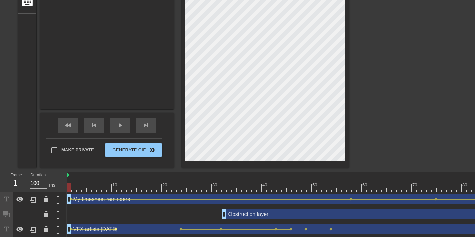
click at [114, 230] on span "lens" at bounding box center [115, 229] width 3 height 3
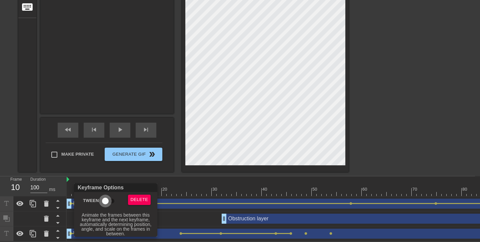
click at [107, 204] on input "Tween" at bounding box center [105, 201] width 38 height 13
checkbox input "true"
click at [459, 110] on div at bounding box center [240, 121] width 480 height 242
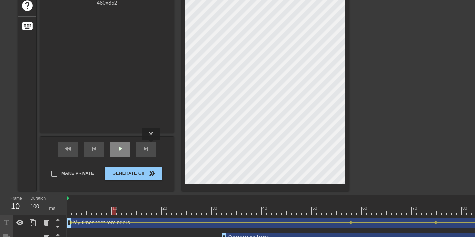
scroll to position [129, 0]
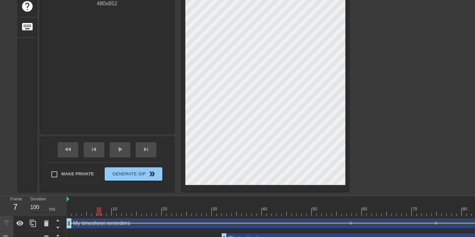
drag, startPoint x: 101, startPoint y: 211, endPoint x: 44, endPoint y: 210, distance: 56.7
click at [44, 210] on div "Frame 7 Duration 100 ms 10 20 30 40 50 60 70 80 90 100 110 120 130 140 150 My t…" at bounding box center [237, 228] width 475 height 65
click at [122, 150] on span "play_arrow" at bounding box center [120, 149] width 8 height 8
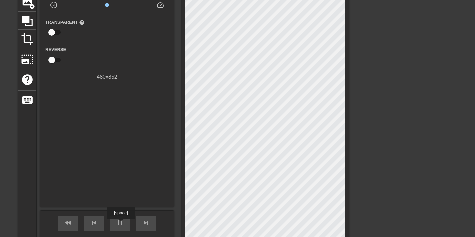
drag, startPoint x: 122, startPoint y: 224, endPoint x: 369, endPoint y: 159, distance: 255.3
click at [122, 225] on span "pause" at bounding box center [120, 223] width 8 height 8
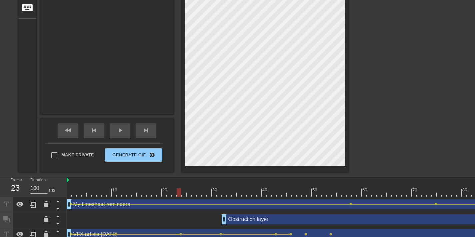
scroll to position [158, 0]
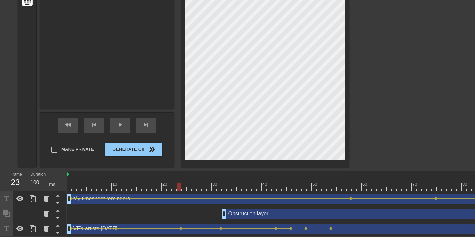
drag, startPoint x: 132, startPoint y: 189, endPoint x: 118, endPoint y: 189, distance: 14.0
click at [118, 191] on div "My timesheet reminders drag_handle drag_handle lens lens lens lens lens lens le…" at bounding box center [442, 198] width 751 height 15
drag, startPoint x: 127, startPoint y: 184, endPoint x: 92, endPoint y: 175, distance: 36.0
click at [92, 175] on div "10 20 30 40 50 60 70 80 90 100 110 120 130 140 150" at bounding box center [442, 181] width 751 height 20
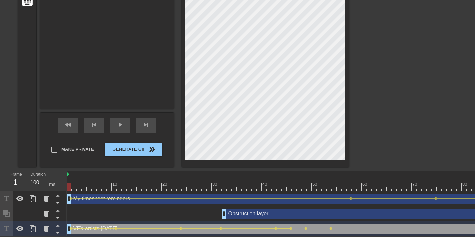
drag, startPoint x: 102, startPoint y: 180, endPoint x: 47, endPoint y: 181, distance: 55.7
click at [48, 182] on div "Frame 1 Duration 100 ms 10 20 30 40 50 60 70 80 90 100 110 120 130 140 150 My t…" at bounding box center [237, 203] width 475 height 65
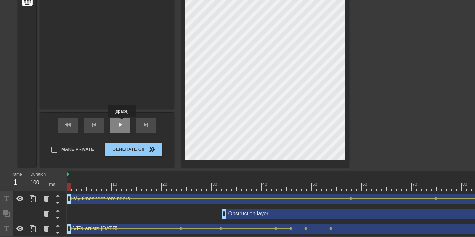
click at [122, 122] on span "play_arrow" at bounding box center [120, 125] width 8 height 8
click at [122, 118] on div "pause" at bounding box center [120, 125] width 21 height 15
drag, startPoint x: 300, startPoint y: 175, endPoint x: 255, endPoint y: 189, distance: 47.0
click at [255, 189] on div "10 20 30 40 50 60 70 80 90 100 110 120 130 140 150 My timesheet reminders drag_…" at bounding box center [271, 203] width 409 height 65
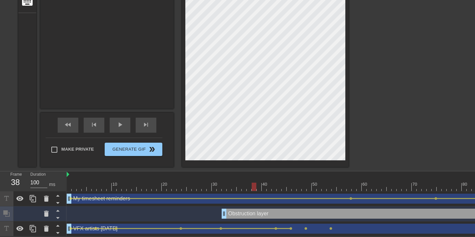
click at [239, 228] on div "VFX artists [DATE] drag_handle drag_handle" at bounding box center [442, 229] width 751 height 10
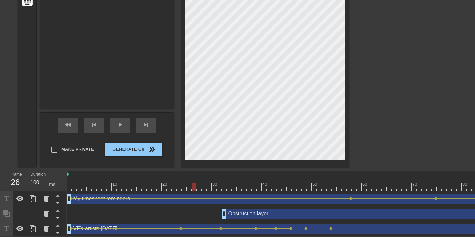
drag, startPoint x: 250, startPoint y: 183, endPoint x: 149, endPoint y: 160, distance: 103.7
click at [171, 183] on div at bounding box center [442, 187] width 751 height 8
click at [117, 121] on span "play_arrow" at bounding box center [120, 125] width 8 height 8
click at [121, 121] on span "pause" at bounding box center [120, 125] width 8 height 8
drag, startPoint x: 296, startPoint y: 180, endPoint x: 274, endPoint y: 180, distance: 21.7
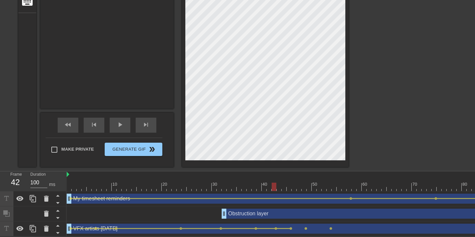
click at [274, 183] on div at bounding box center [442, 187] width 751 height 8
click at [266, 228] on div at bounding box center [266, 228] width 18 height 1
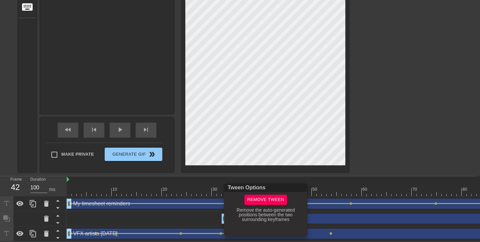
click at [319, 229] on div at bounding box center [240, 121] width 480 height 242
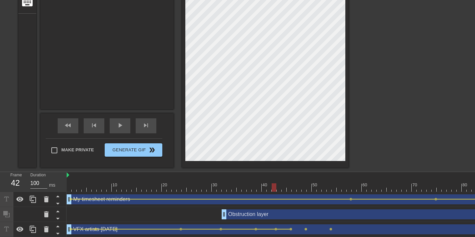
click at [319, 228] on div "VFX artists [DATE] drag_handle drag_handle" at bounding box center [442, 230] width 751 height 10
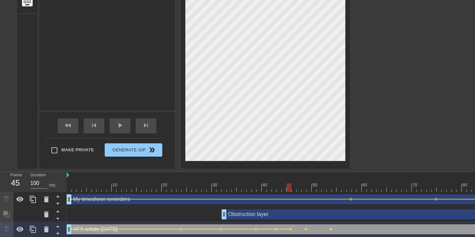
drag, startPoint x: 270, startPoint y: 187, endPoint x: 289, endPoint y: 184, distance: 18.6
click at [289, 184] on div at bounding box center [442, 187] width 751 height 8
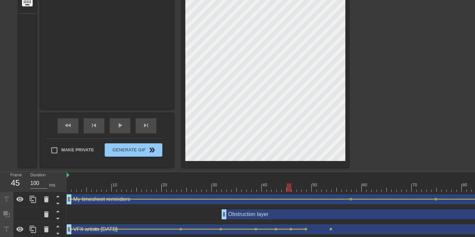
drag, startPoint x: 201, startPoint y: 185, endPoint x: 135, endPoint y: 186, distance: 65.7
click at [135, 186] on div at bounding box center [442, 187] width 751 height 8
click at [116, 119] on div "play_arrow" at bounding box center [120, 125] width 21 height 15
click at [116, 119] on div "pause" at bounding box center [120, 125] width 21 height 15
drag, startPoint x: 321, startPoint y: 188, endPoint x: 295, endPoint y: 191, distance: 25.9
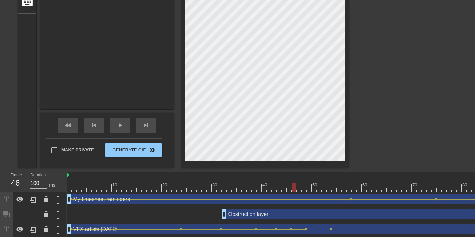
click at [295, 191] on div at bounding box center [442, 187] width 751 height 8
click at [292, 231] on span "lens" at bounding box center [291, 229] width 3 height 3
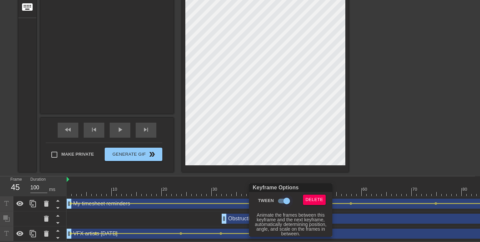
click at [287, 202] on input "Tween" at bounding box center [287, 201] width 38 height 13
checkbox input "false"
click at [394, 128] on div at bounding box center [240, 121] width 480 height 242
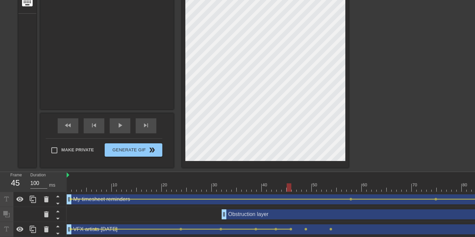
click at [288, 187] on div at bounding box center [289, 187] width 5 height 8
click at [290, 228] on span "lens" at bounding box center [291, 229] width 3 height 3
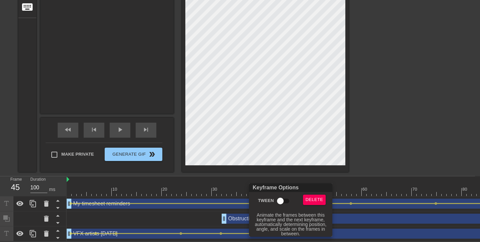
click at [286, 202] on input "Tween" at bounding box center [281, 201] width 38 height 13
checkbox input "true"
click at [371, 140] on div at bounding box center [240, 121] width 480 height 242
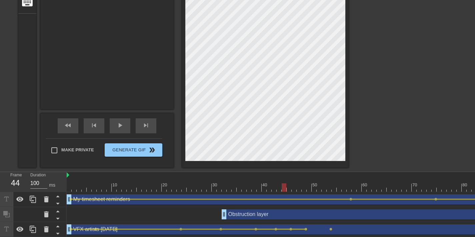
click at [289, 188] on div at bounding box center [442, 187] width 751 height 8
drag, startPoint x: 284, startPoint y: 185, endPoint x: 293, endPoint y: 185, distance: 9.0
click at [293, 185] on div at bounding box center [294, 187] width 5 height 8
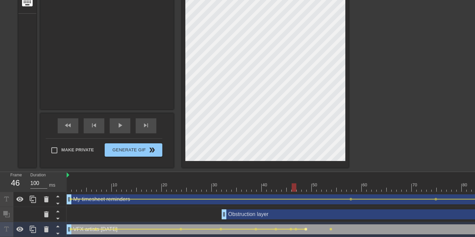
click at [305, 229] on span "lens" at bounding box center [306, 229] width 3 height 3
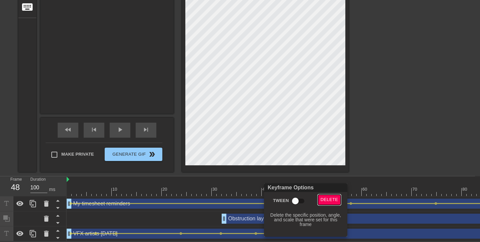
click at [331, 197] on span "Delete" at bounding box center [330, 200] width 18 height 8
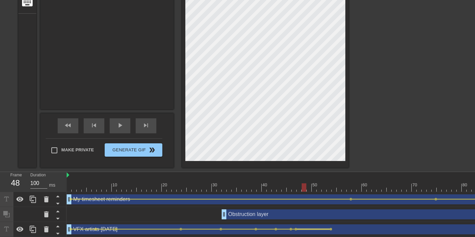
click at [298, 230] on div at bounding box center [313, 229] width 33 height 1
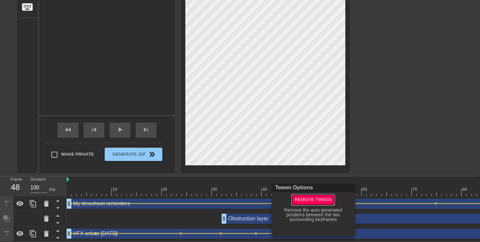
click at [310, 202] on span "Remove Tween" at bounding box center [313, 200] width 37 height 8
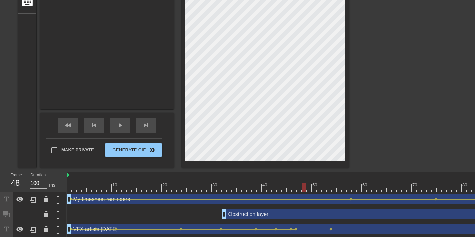
click at [385, 147] on div "title add_circle image add_circle crop photo_size_select_large help keyboard Gi…" at bounding box center [237, 21] width 475 height 294
drag, startPoint x: 303, startPoint y: 187, endPoint x: 142, endPoint y: 170, distance: 161.7
click at [151, 173] on div "10 20 30 40 50 60 70 80 90 100 110 120 130 140 150" at bounding box center [442, 182] width 751 height 20
click at [126, 123] on div "play_arrow" at bounding box center [120, 125] width 21 height 15
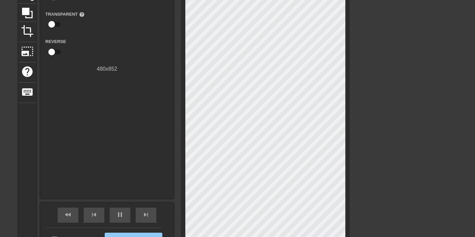
scroll to position [64, 0]
click at [119, 220] on div "pause" at bounding box center [120, 215] width 21 height 15
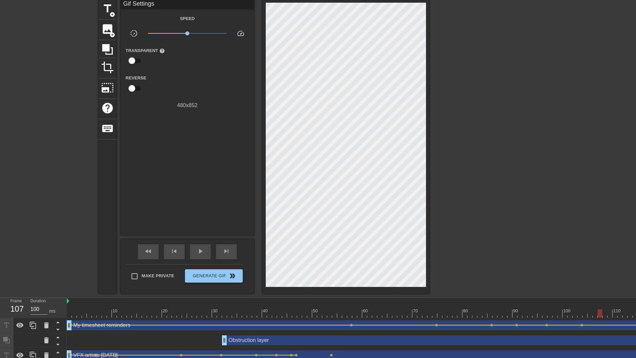
scroll to position [27, 0]
drag, startPoint x: 406, startPoint y: 312, endPoint x: 392, endPoint y: 311, distance: 14.0
click at [392, 237] on div at bounding box center [442, 314] width 751 height 8
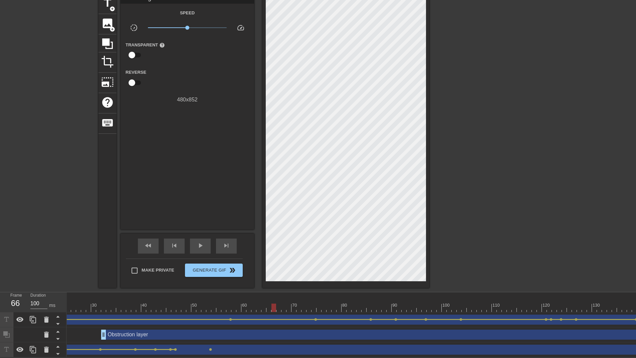
scroll to position [0, 142]
drag, startPoint x: 254, startPoint y: 300, endPoint x: 362, endPoint y: 301, distance: 108.4
click at [362, 237] on div at bounding box center [362, 308] width 5 height 8
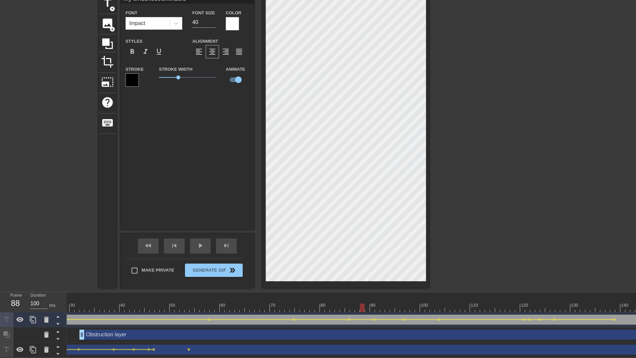
click at [359, 237] on div at bounding box center [299, 308] width 751 height 8
click at [475, 115] on div at bounding box center [487, 94] width 100 height 200
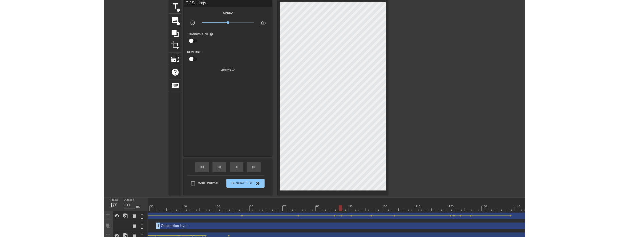
scroll to position [0, 0]
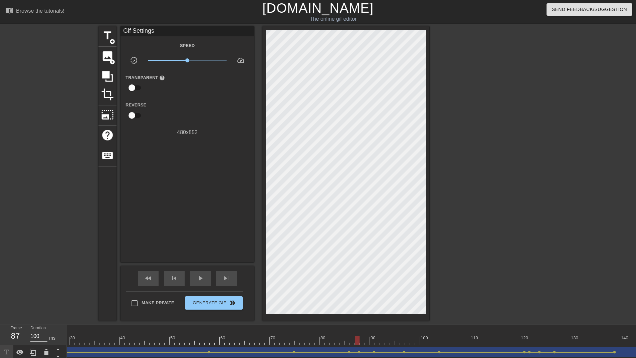
drag, startPoint x: 356, startPoint y: 338, endPoint x: 313, endPoint y: 341, distance: 43.5
click at [355, 237] on div at bounding box center [357, 340] width 5 height 8
click at [200, 237] on span "play_arrow" at bounding box center [200, 278] width 8 height 8
click at [200, 237] on span "pause" at bounding box center [200, 278] width 8 height 8
drag, startPoint x: 369, startPoint y: 338, endPoint x: 365, endPoint y: 338, distance: 4.0
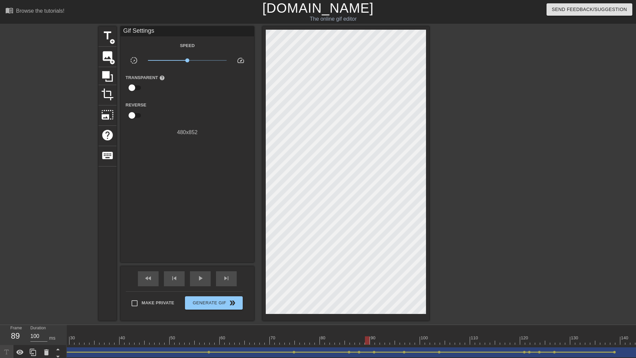
click at [365, 237] on div at bounding box center [299, 340] width 751 height 8
click at [374, 237] on span "lens" at bounding box center [373, 352] width 3 height 3
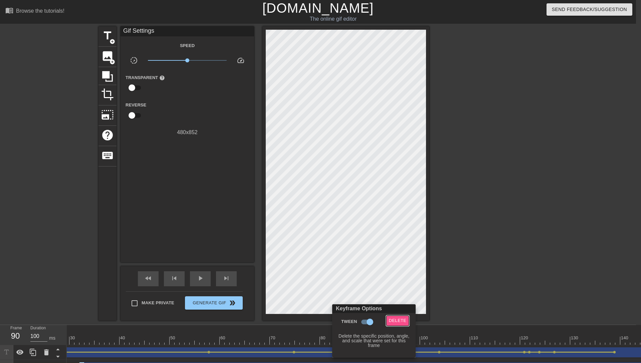
click at [399, 237] on button "Delete" at bounding box center [397, 321] width 23 height 10
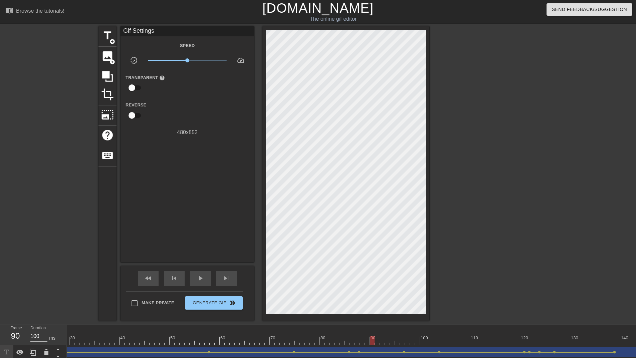
click at [463, 237] on div "title add_circle image add_circle crop photo_size_select_large help keyboard Gi…" at bounding box center [318, 173] width 636 height 294
drag, startPoint x: 367, startPoint y: 340, endPoint x: 391, endPoint y: 337, distance: 24.3
click at [391, 237] on div at bounding box center [299, 340] width 751 height 8
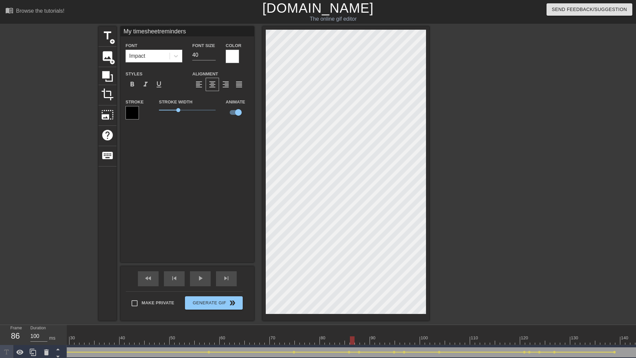
drag, startPoint x: 360, startPoint y: 336, endPoint x: 353, endPoint y: 337, distance: 7.7
click at [353, 237] on div at bounding box center [299, 340] width 751 height 8
click at [310, 237] on div at bounding box center [299, 340] width 751 height 8
click at [475, 224] on div at bounding box center [487, 126] width 100 height 200
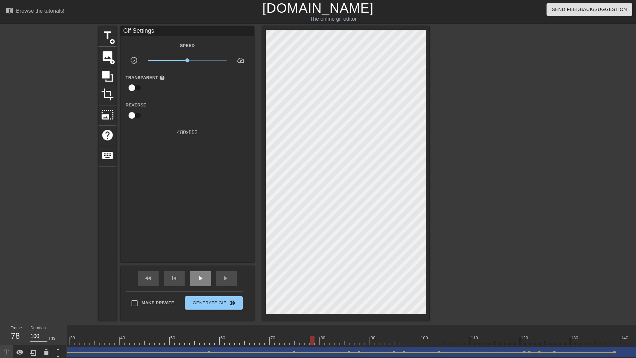
click at [201, 237] on span "play_arrow" at bounding box center [200, 278] width 8 height 8
click at [201, 237] on span "pause" at bounding box center [200, 278] width 8 height 8
click at [201, 237] on span "play_arrow" at bounding box center [200, 278] width 8 height 8
click at [201, 237] on span "pause" at bounding box center [200, 278] width 8 height 8
drag, startPoint x: 95, startPoint y: 336, endPoint x: 24, endPoint y: 326, distance: 71.8
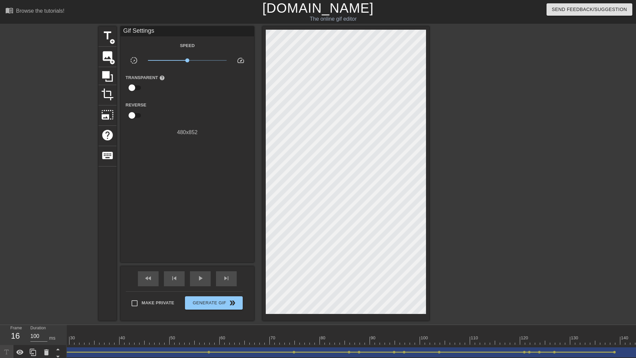
click at [0, 237] on div "Frame 16 Duration 100 ms 10 20 30 40 50 60 70 80 90 100 110 120 130 140 150 My …" at bounding box center [318, 357] width 636 height 65
click at [133, 237] on input "Make Private" at bounding box center [134, 303] width 14 height 14
checkbox input "true"
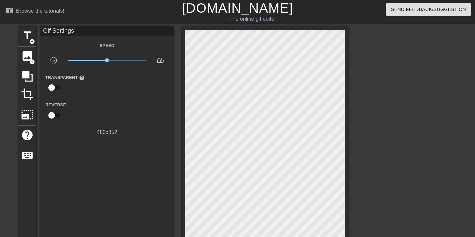
scroll to position [158, 0]
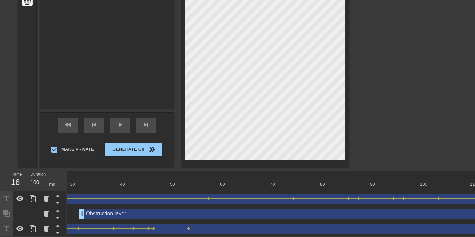
click at [422, 83] on div "title add_circle image add_circle crop photo_size_select_large help keyboard Gi…" at bounding box center [237, 20] width 475 height 294
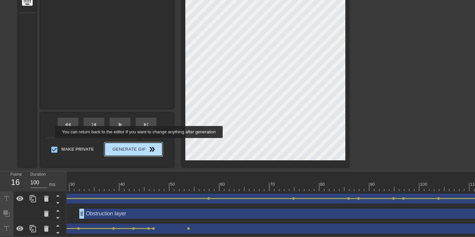
click at [143, 145] on span "Generate Gif double_arrow" at bounding box center [133, 149] width 52 height 8
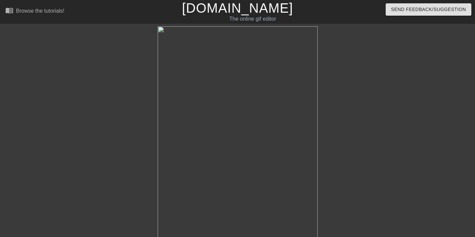
scroll to position [173, 0]
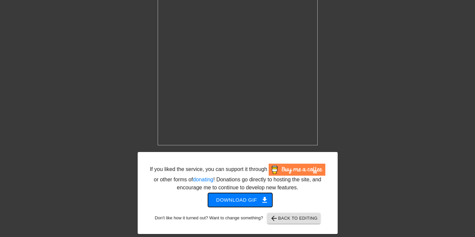
click at [245, 198] on span "Download gif get_app" at bounding box center [240, 200] width 48 height 9
